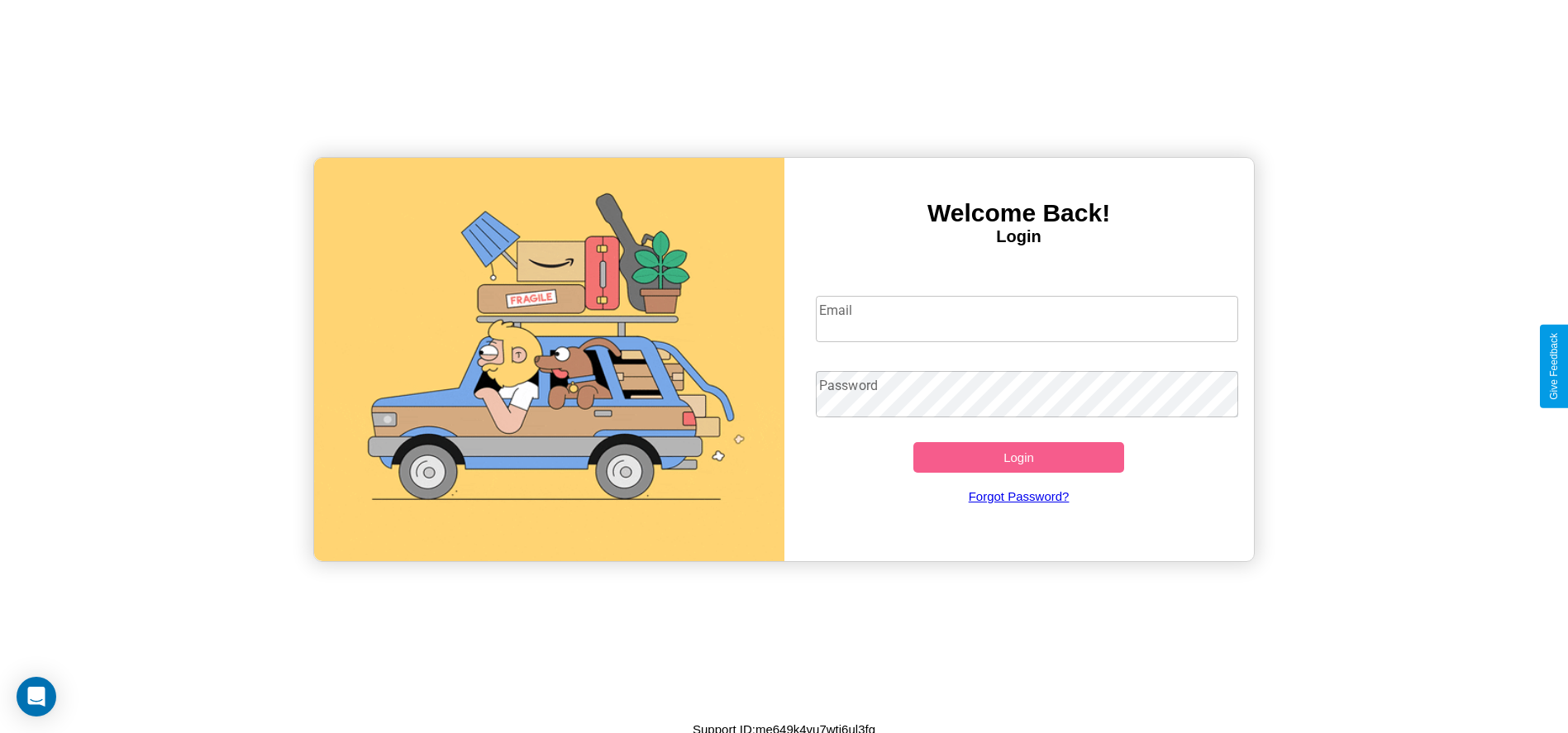
click at [1027, 318] on input "Email" at bounding box center [1027, 319] width 422 height 46
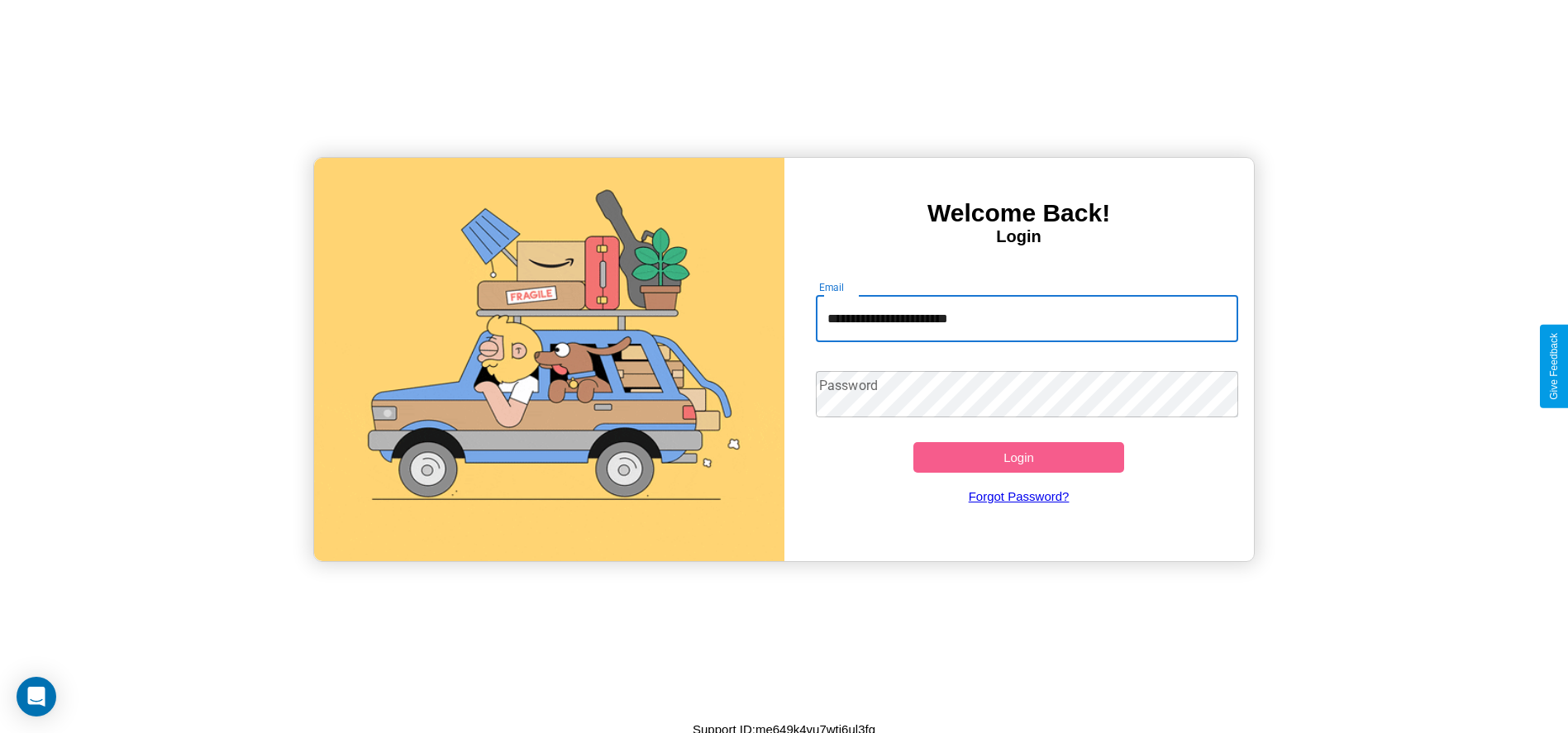
type input "**********"
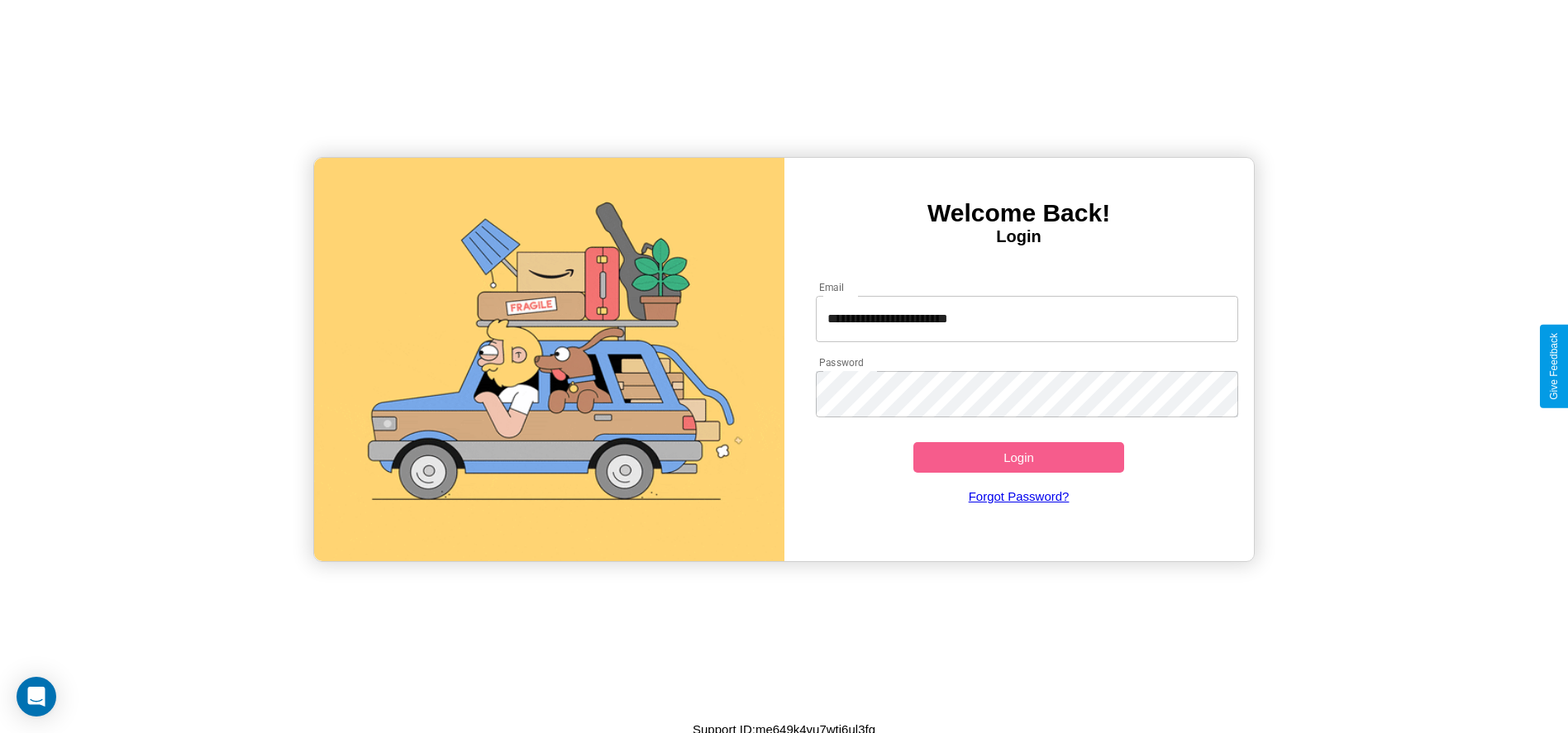
click at [1018, 457] on button "Login" at bounding box center [1019, 457] width 211 height 30
